Goal: Transaction & Acquisition: Purchase product/service

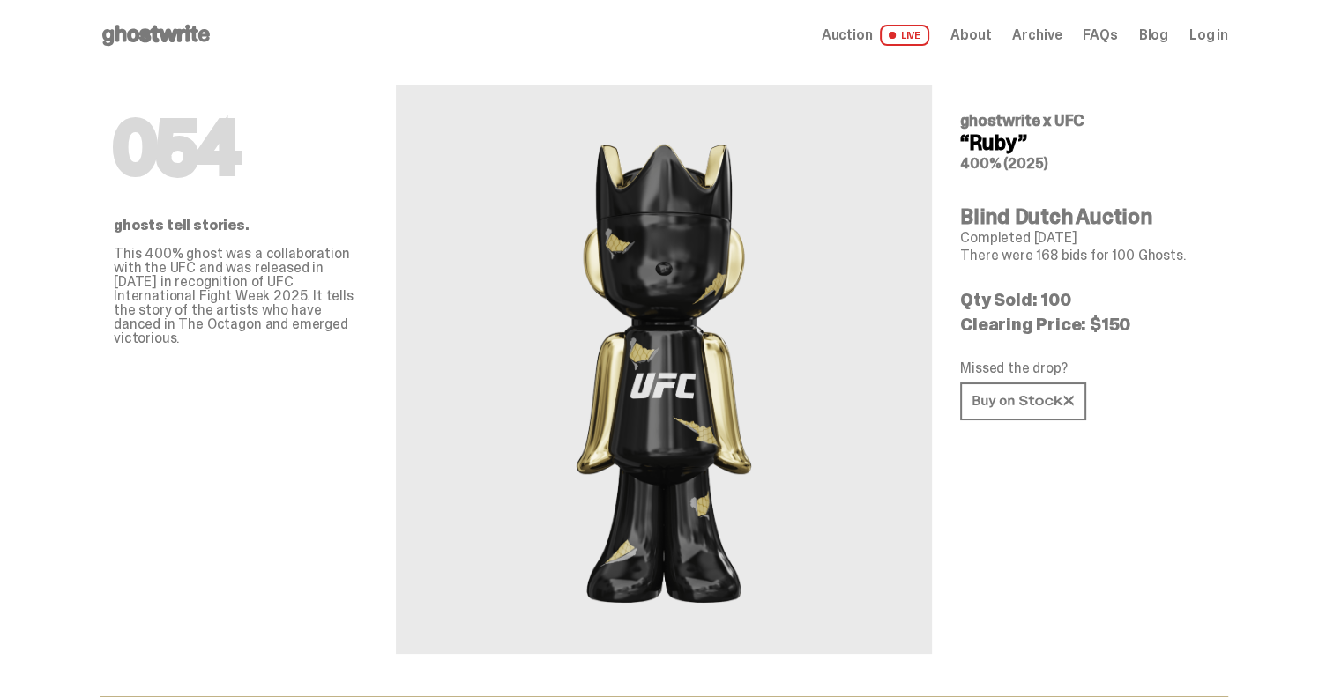
click at [922, 34] on span "LIVE" at bounding box center [905, 35] width 50 height 21
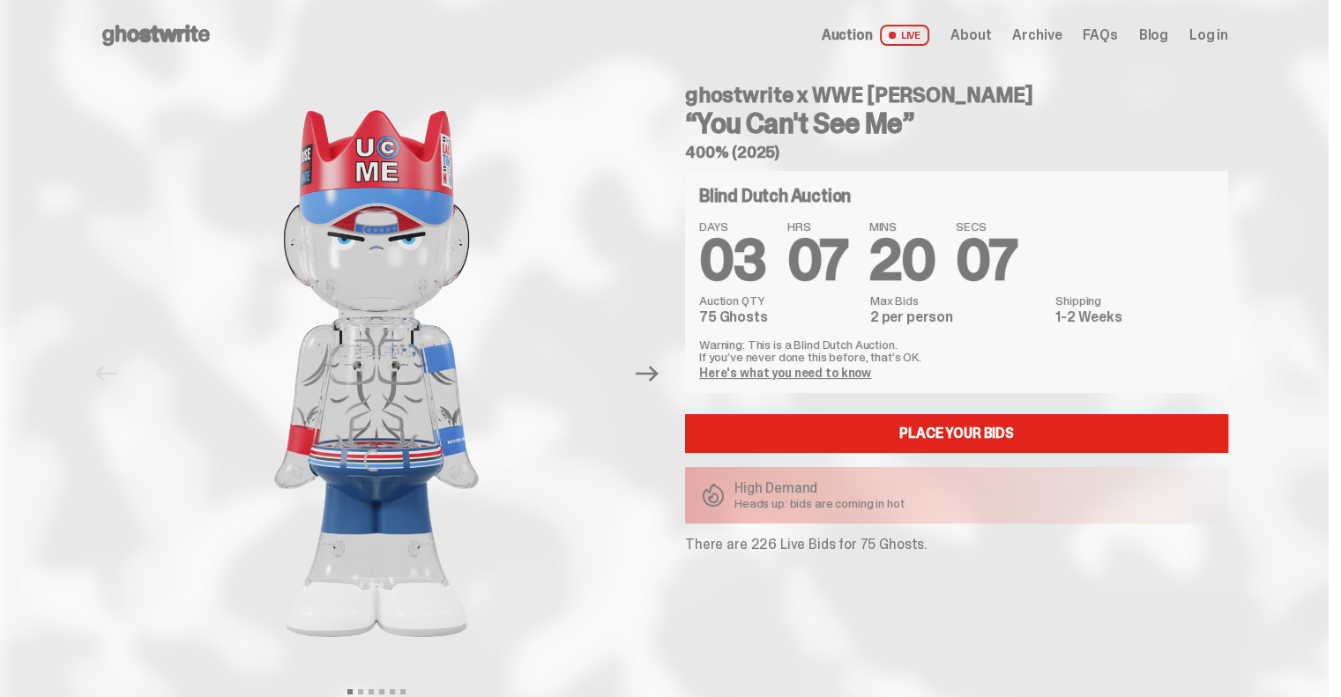
click at [769, 373] on link "Here's what you need to know" at bounding box center [785, 373] width 172 height 16
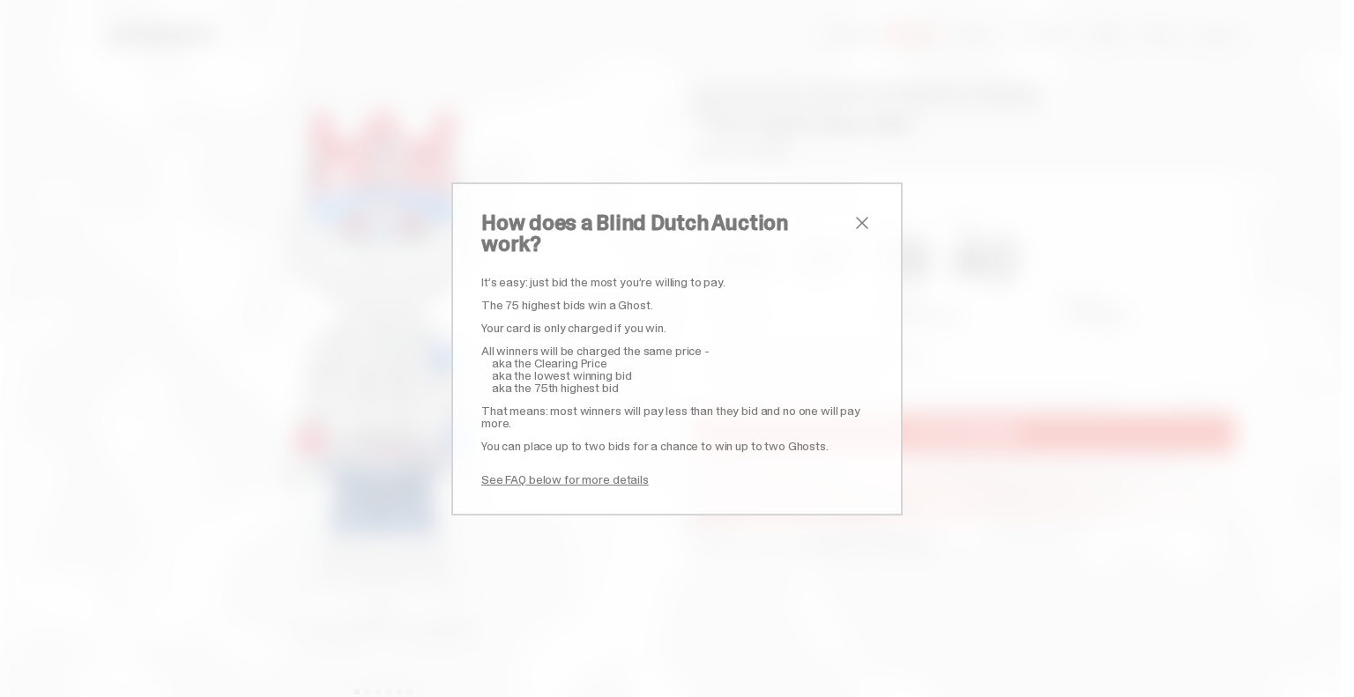
click at [857, 229] on span "close" at bounding box center [862, 222] width 21 height 21
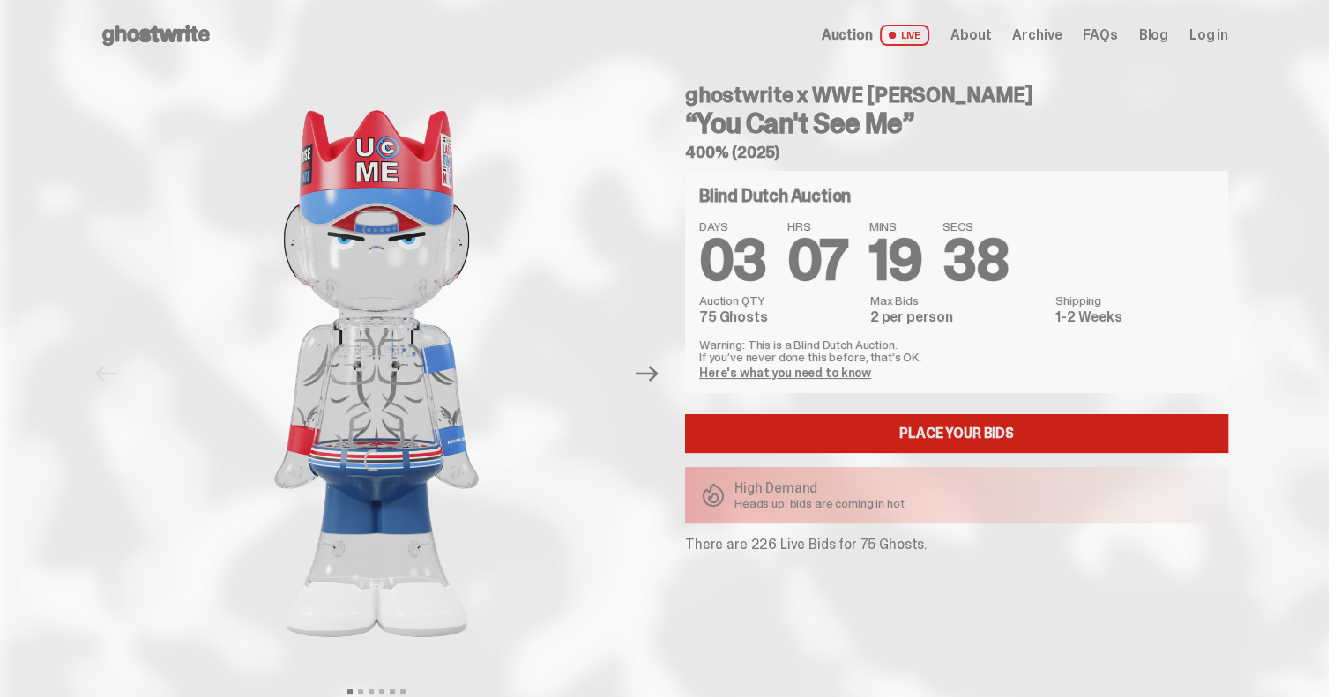
click at [863, 428] on link "Place your Bids" at bounding box center [956, 433] width 543 height 39
